Goal: Information Seeking & Learning: Learn about a topic

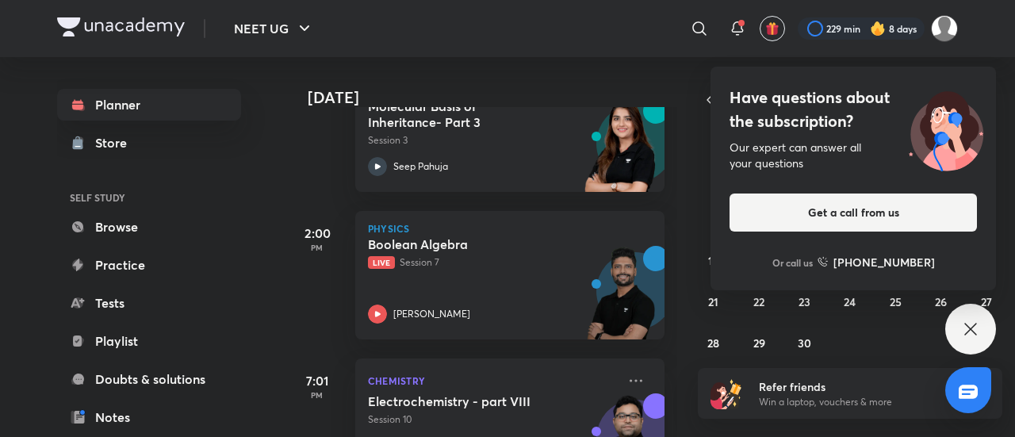
scroll to position [581, 0]
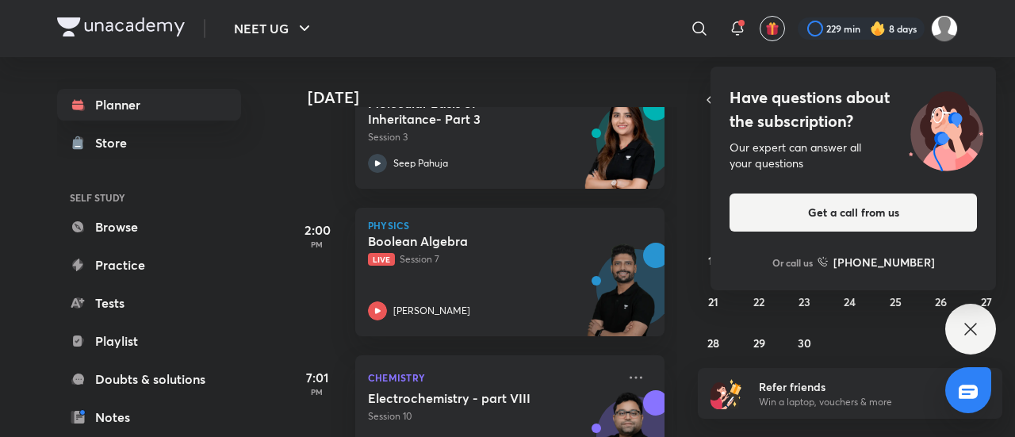
click at [980, 331] on div "Have questions about the subscription? Our expert can answer all your questions…" at bounding box center [971, 329] width 51 height 51
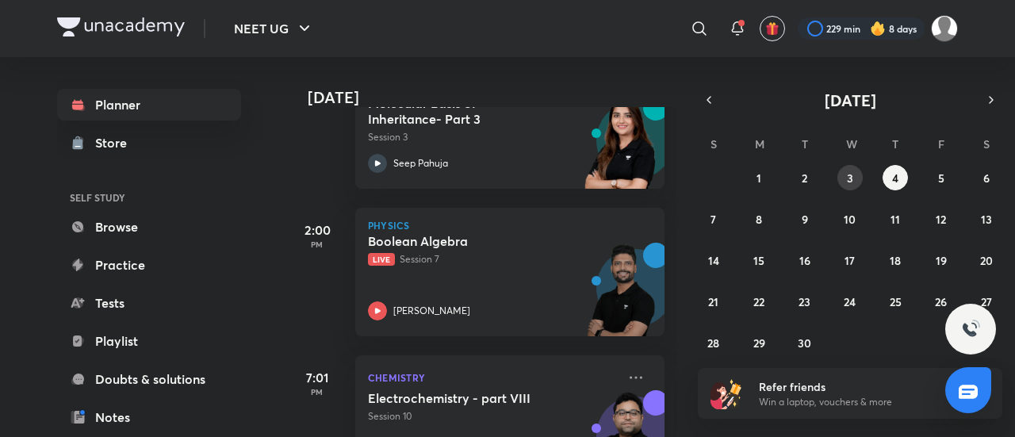
click at [854, 174] on button "3" at bounding box center [850, 177] width 25 height 25
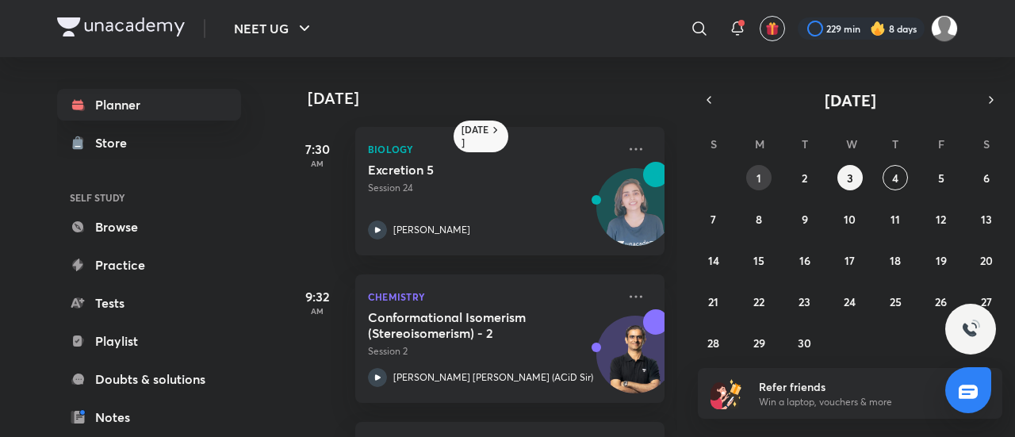
click at [768, 183] on button "1" at bounding box center [758, 177] width 25 height 25
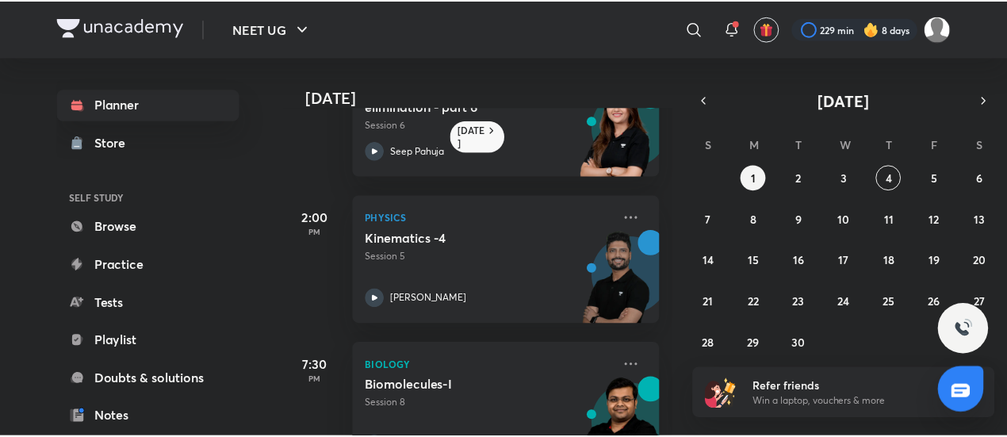
scroll to position [286, 0]
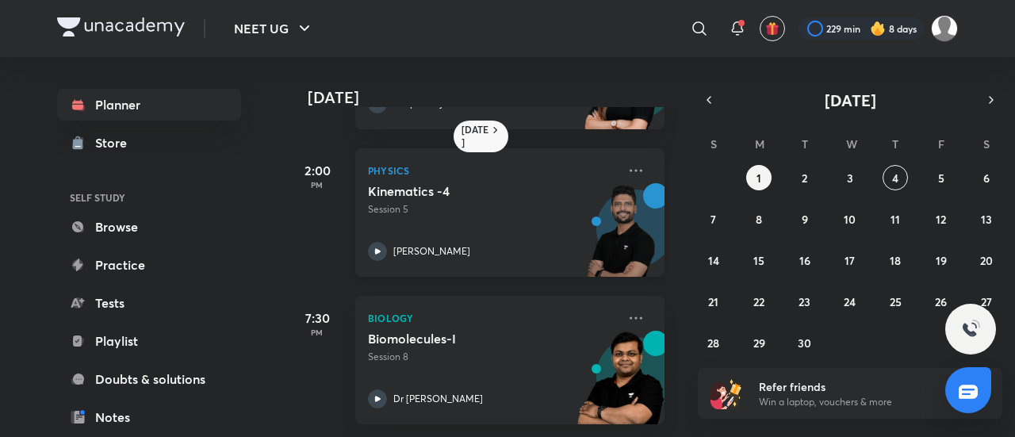
click at [522, 202] on p "Session 5" at bounding box center [492, 209] width 249 height 14
click at [627, 161] on icon at bounding box center [636, 170] width 19 height 19
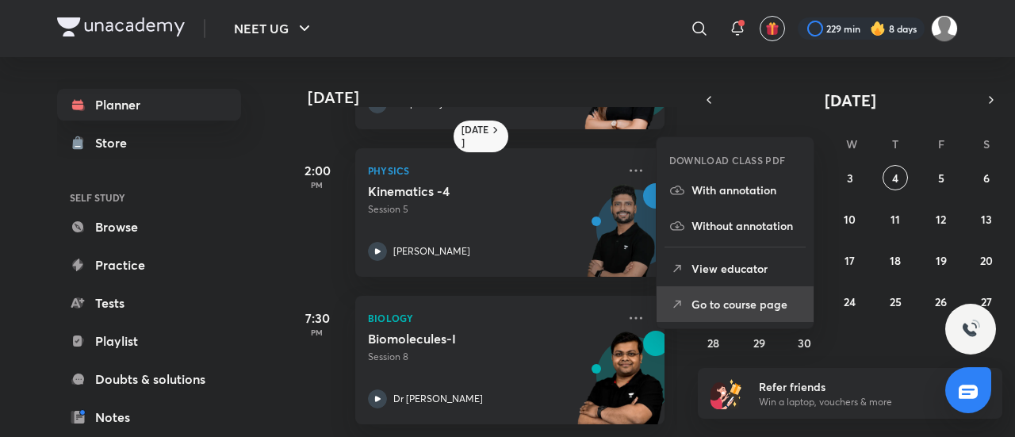
click at [714, 305] on p "Go to course page" at bounding box center [746, 304] width 109 height 17
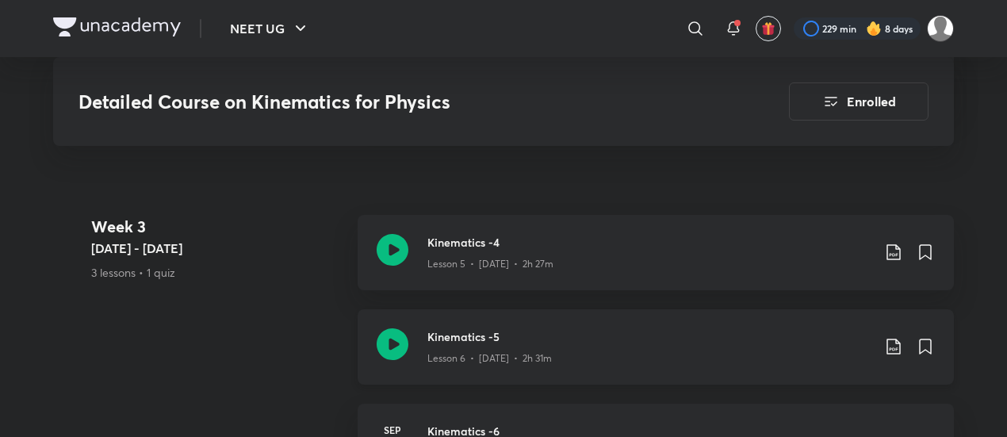
scroll to position [1351, 0]
click at [549, 252] on div "Lesson 5 • [DATE] • 2h 27m" at bounding box center [650, 262] width 444 height 21
